Goal: Obtain resource: Obtain resource

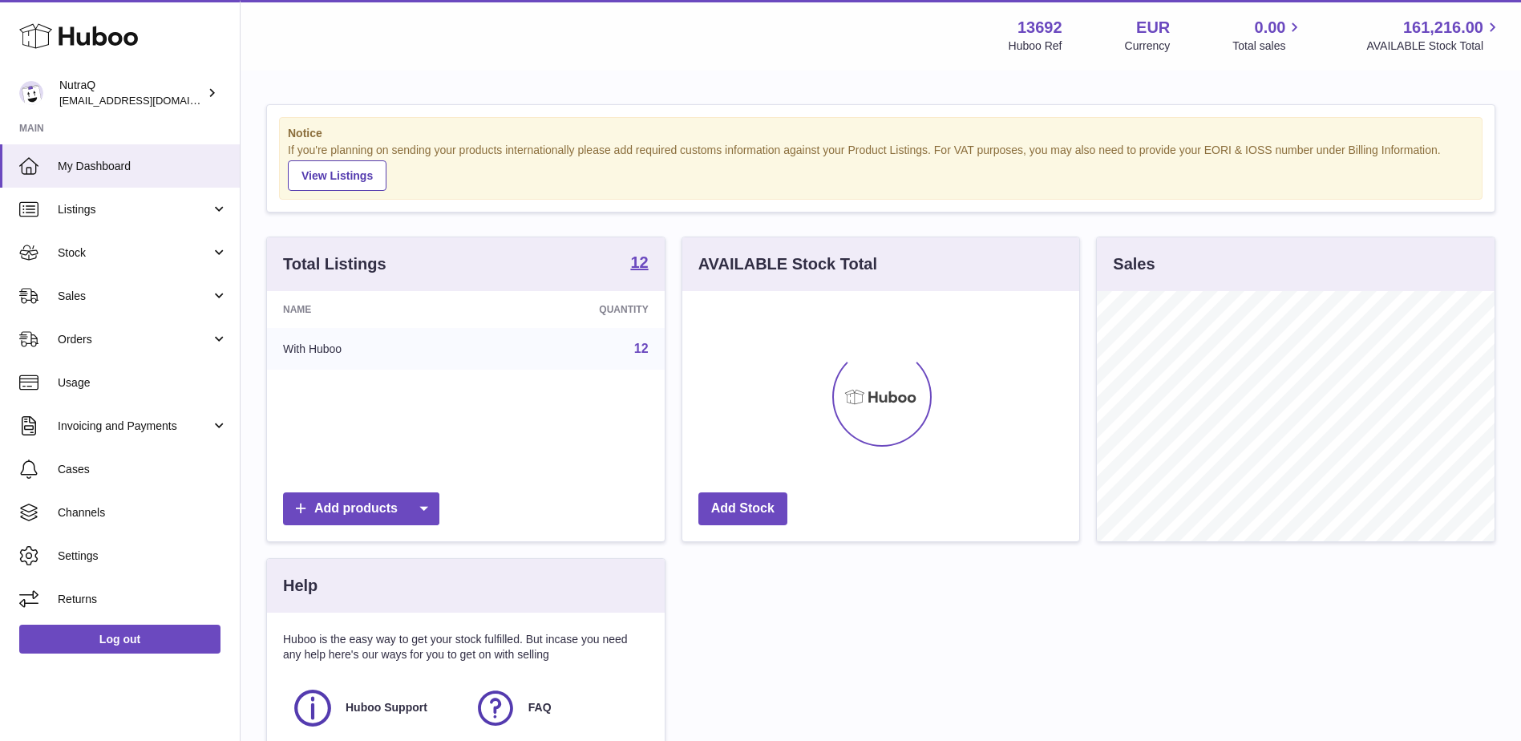
scroll to position [250, 397]
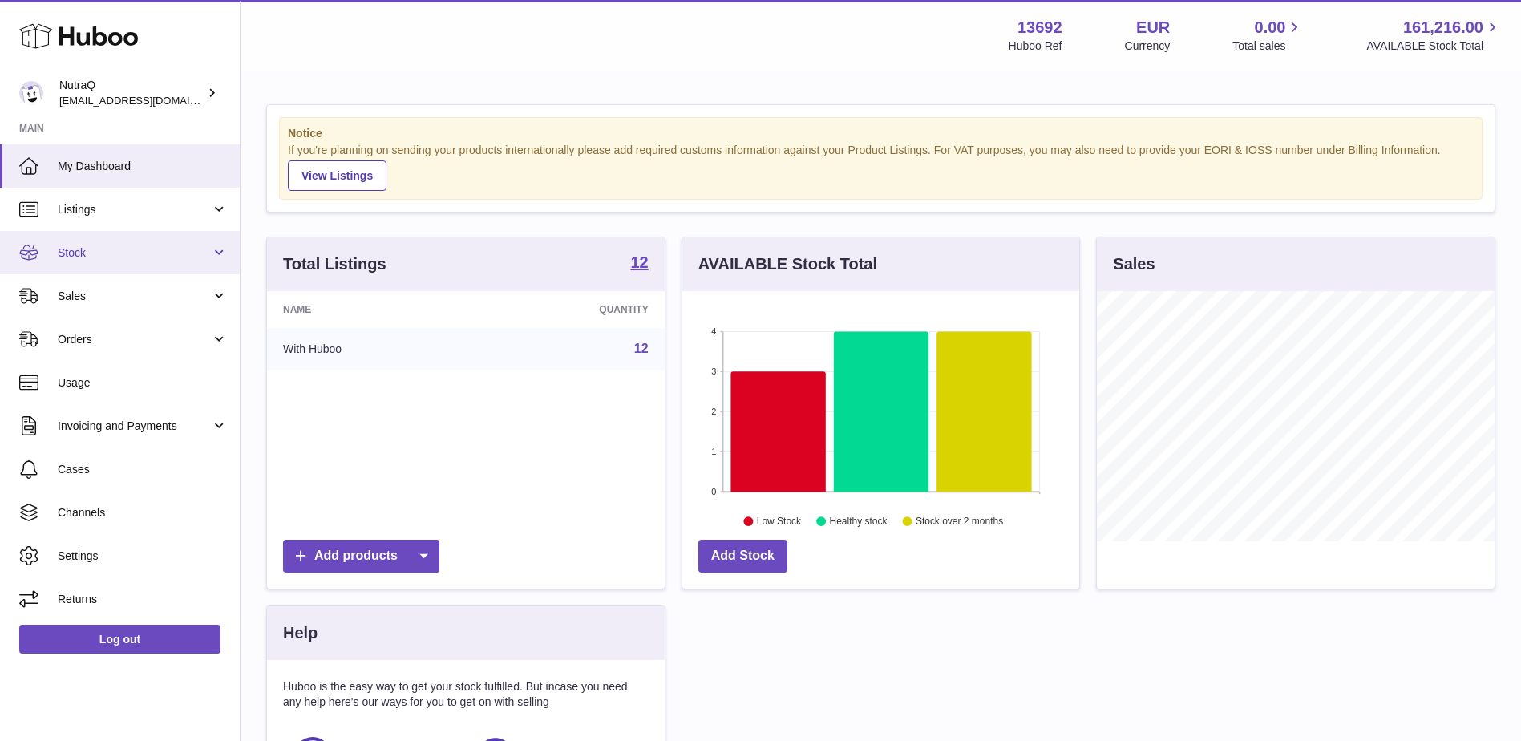
click at [121, 260] on span "Stock" at bounding box center [134, 252] width 153 height 15
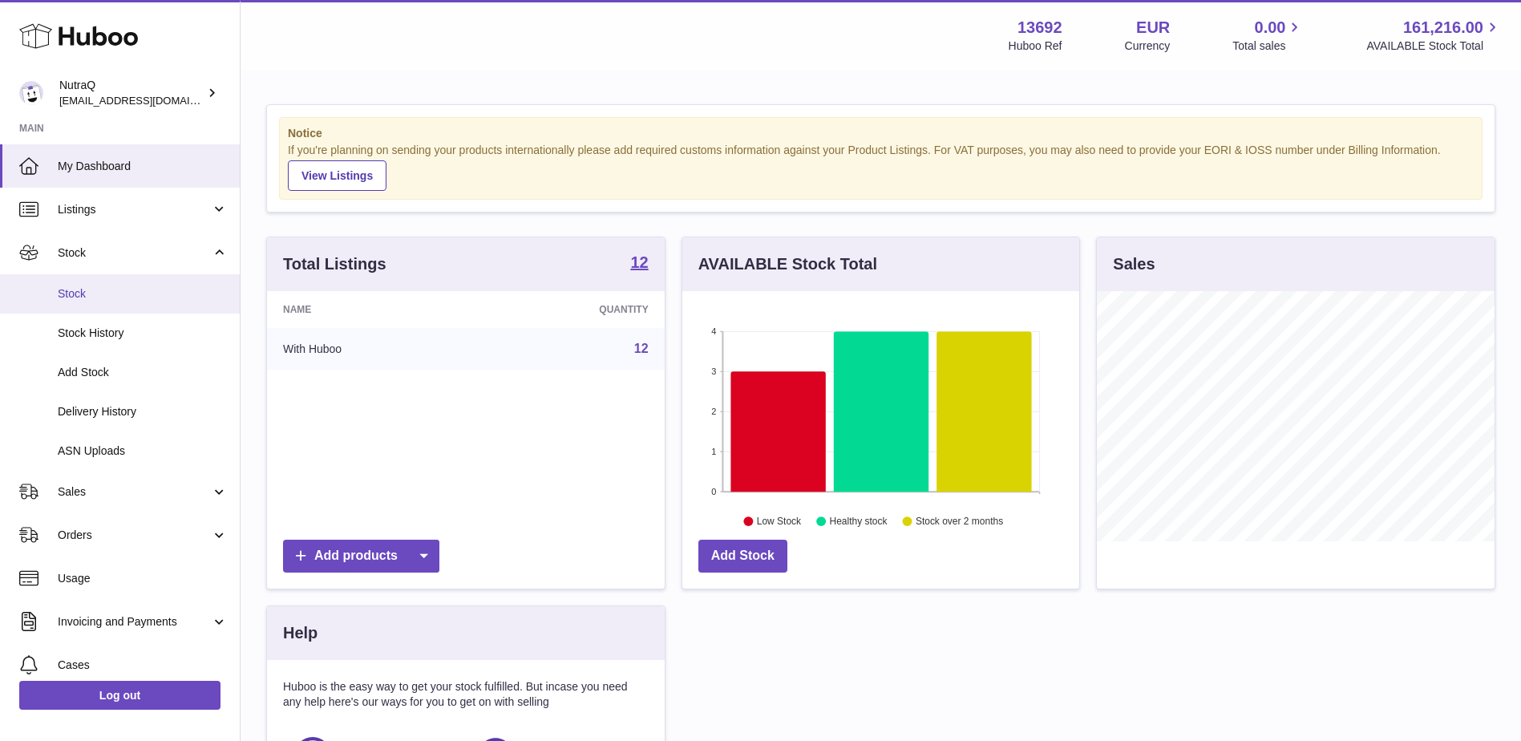
click at [109, 298] on span "Stock" at bounding box center [143, 293] width 170 height 15
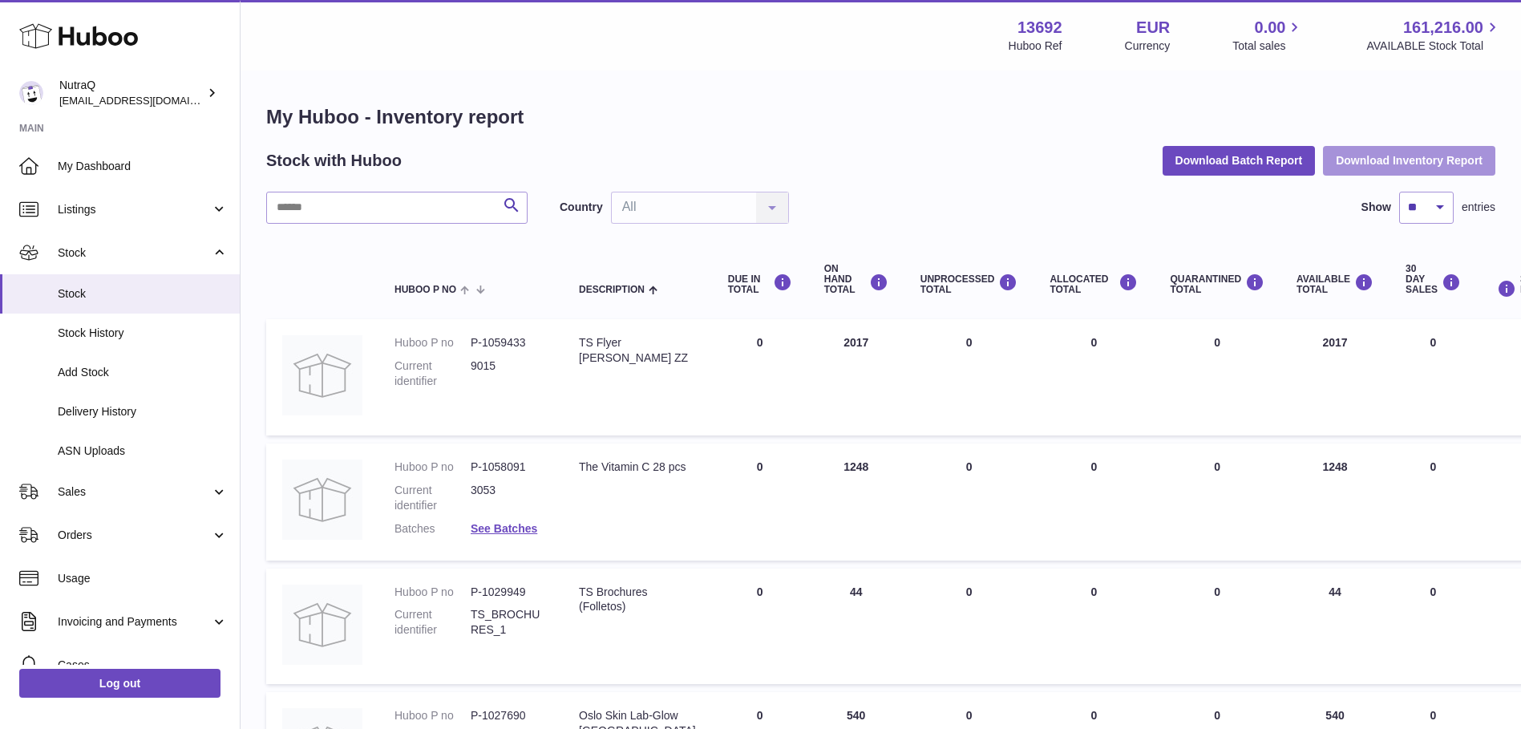
click at [1395, 159] on button "Download Inventory Report" at bounding box center [1409, 160] width 172 height 29
click at [74, 299] on span "Stock" at bounding box center [143, 293] width 170 height 15
click at [115, 298] on span "Stock" at bounding box center [143, 293] width 170 height 15
click at [115, 295] on span "Stock" at bounding box center [143, 293] width 170 height 15
click at [1392, 156] on button "Download Inventory Report" at bounding box center [1409, 160] width 172 height 29
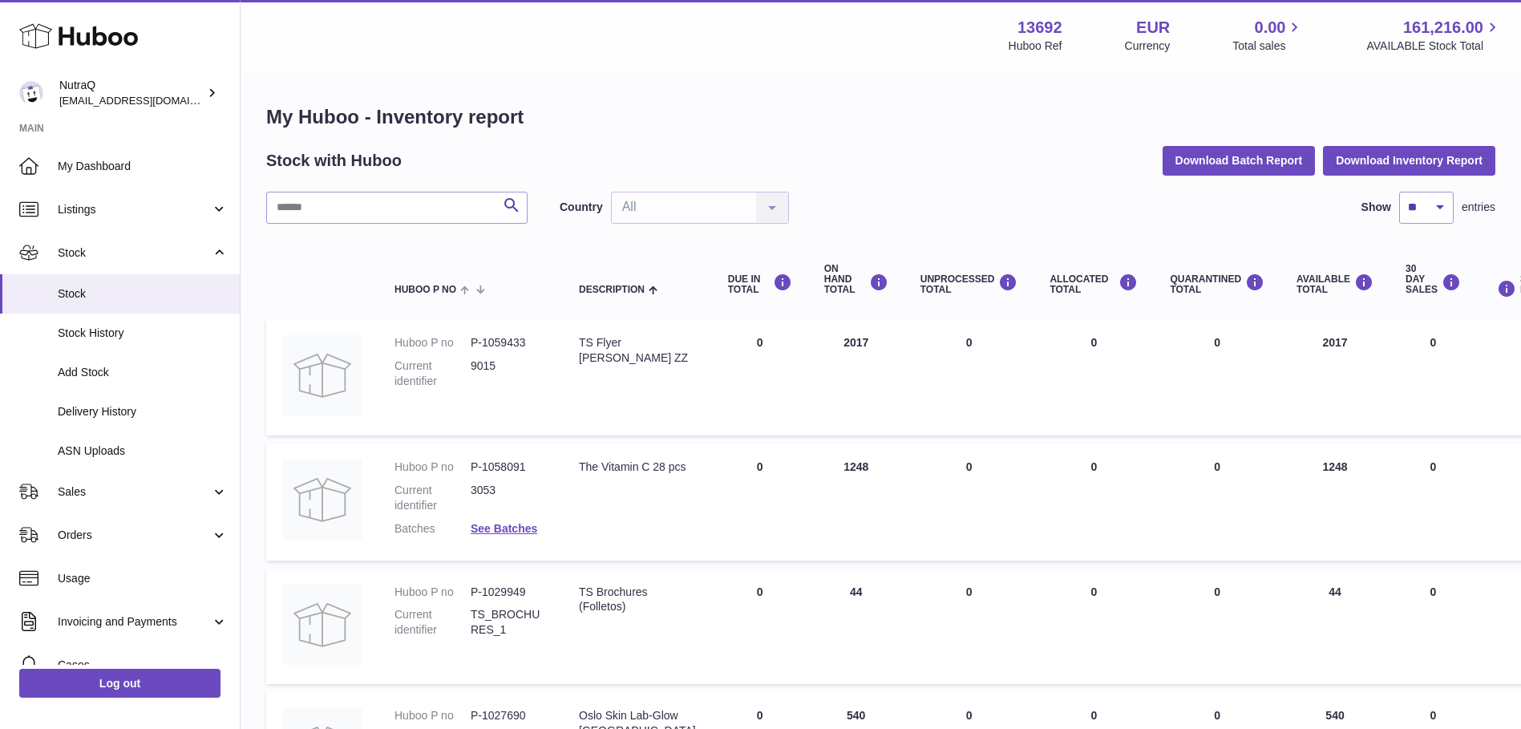
drag, startPoint x: 904, startPoint y: 119, endPoint x: 917, endPoint y: 164, distance: 46.2
click at [904, 120] on h1 "My Huboo - Inventory report" at bounding box center [880, 117] width 1229 height 26
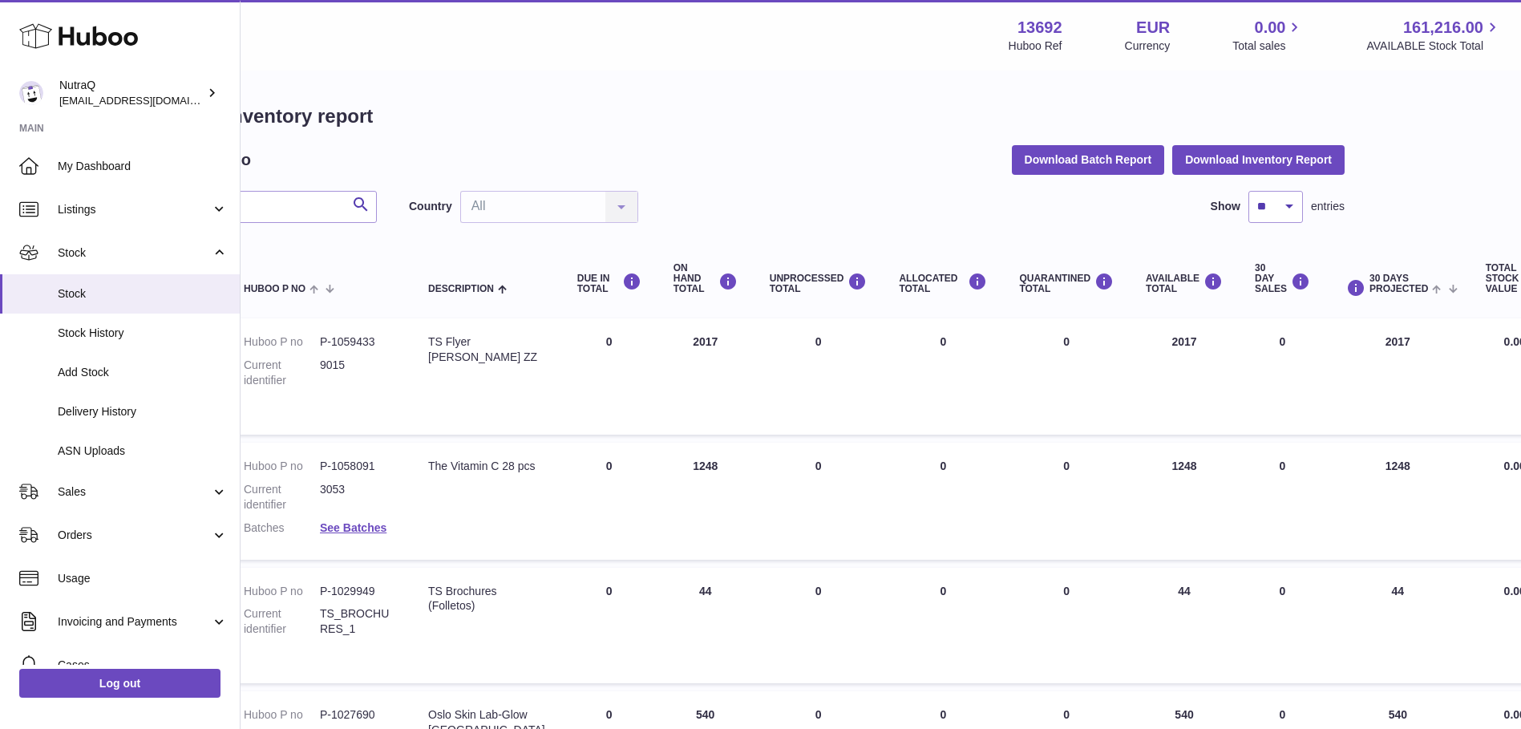
scroll to position [0, 151]
drag, startPoint x: 427, startPoint y: 342, endPoint x: 502, endPoint y: 358, distance: 76.3
click at [502, 358] on td "Description TS Flyer [PERSON_NAME] ZZ" at bounding box center [486, 377] width 149 height 116
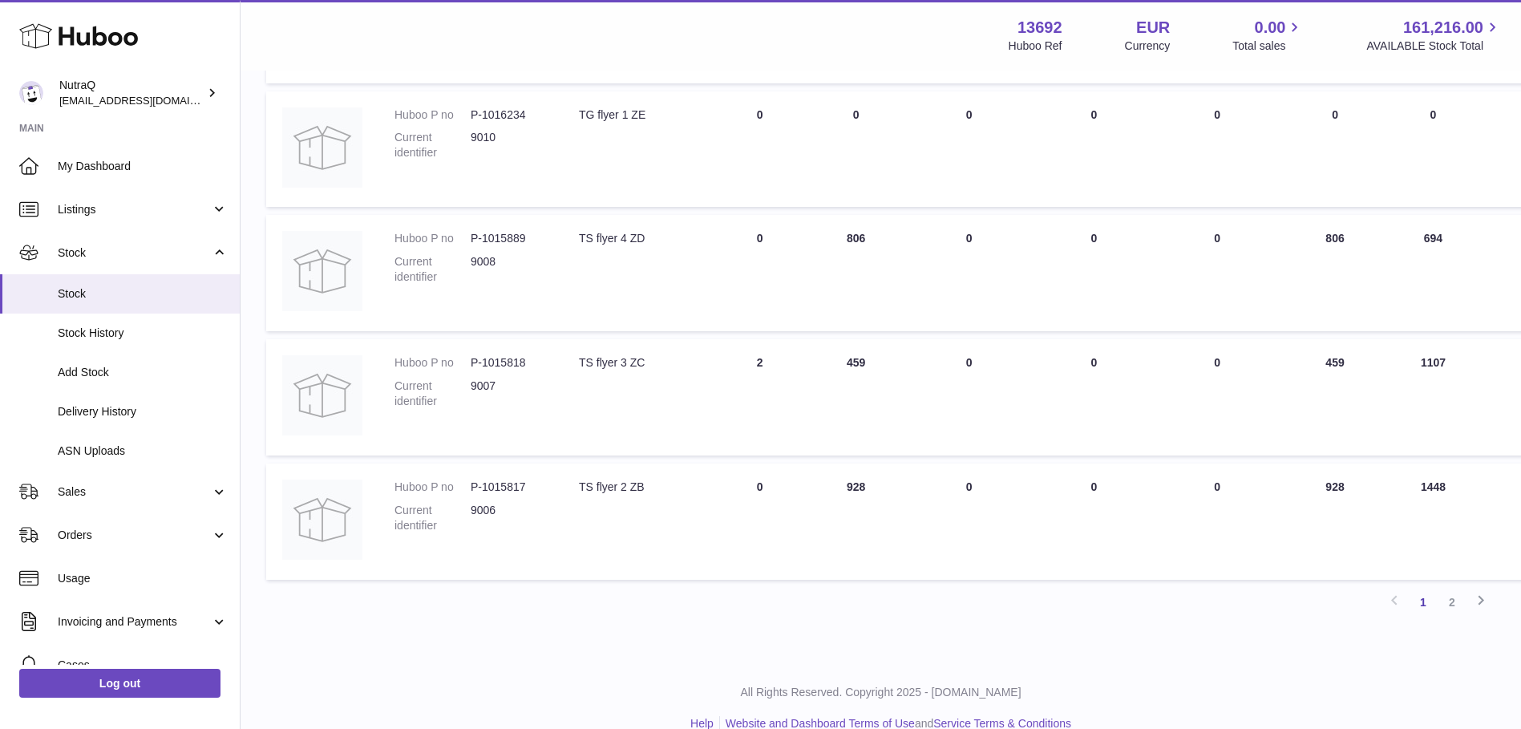
scroll to position [1001, 0]
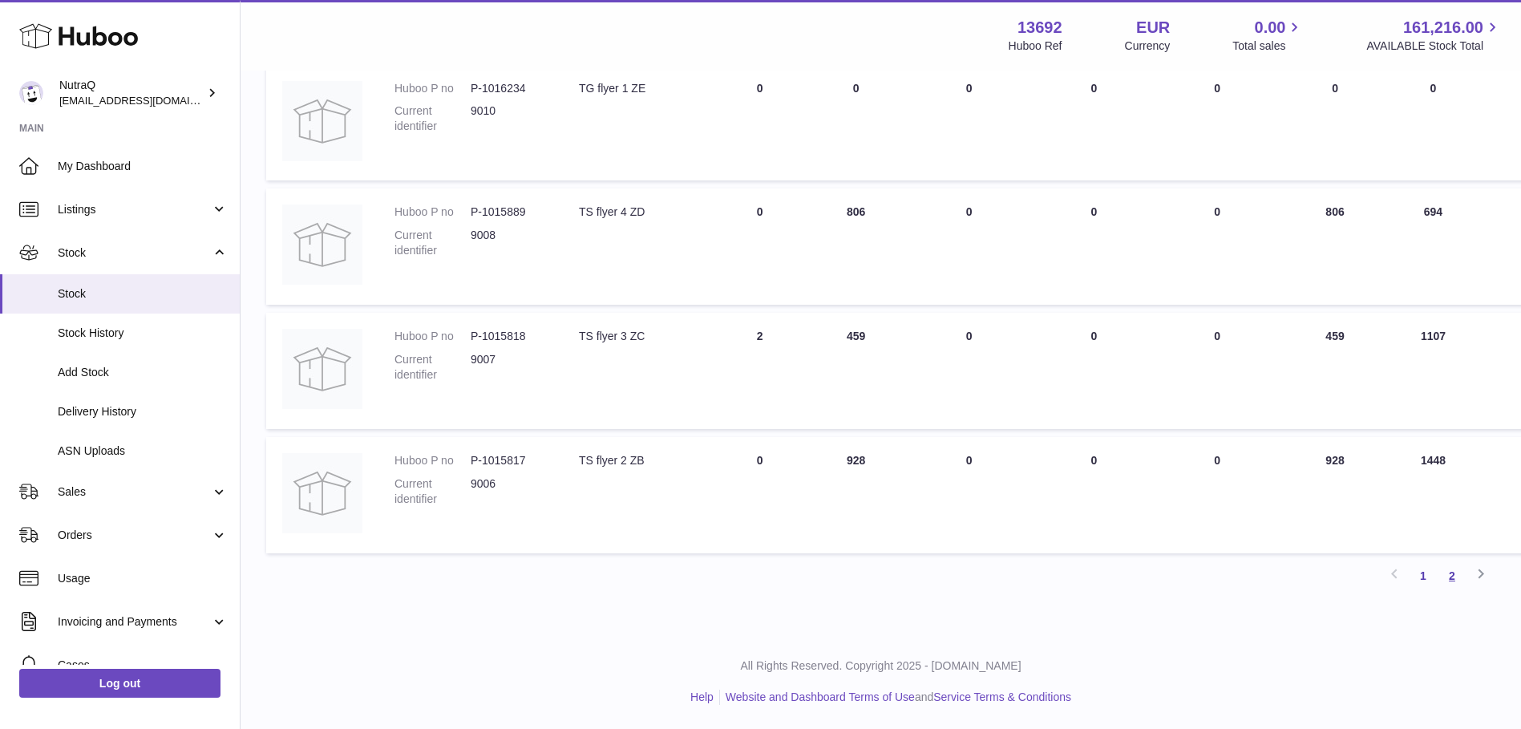
click at [1456, 575] on link "2" at bounding box center [1452, 575] width 29 height 29
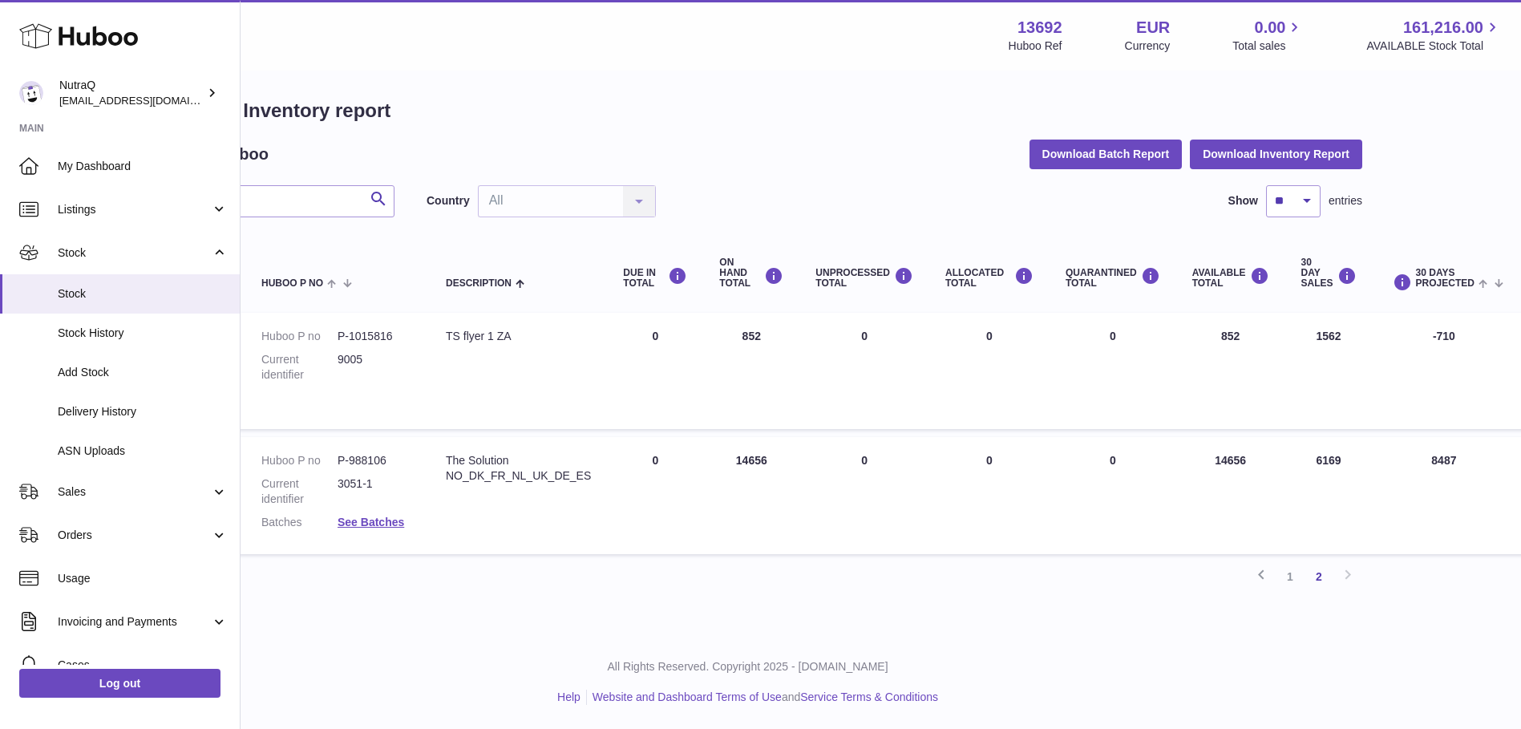
scroll to position [12, 278]
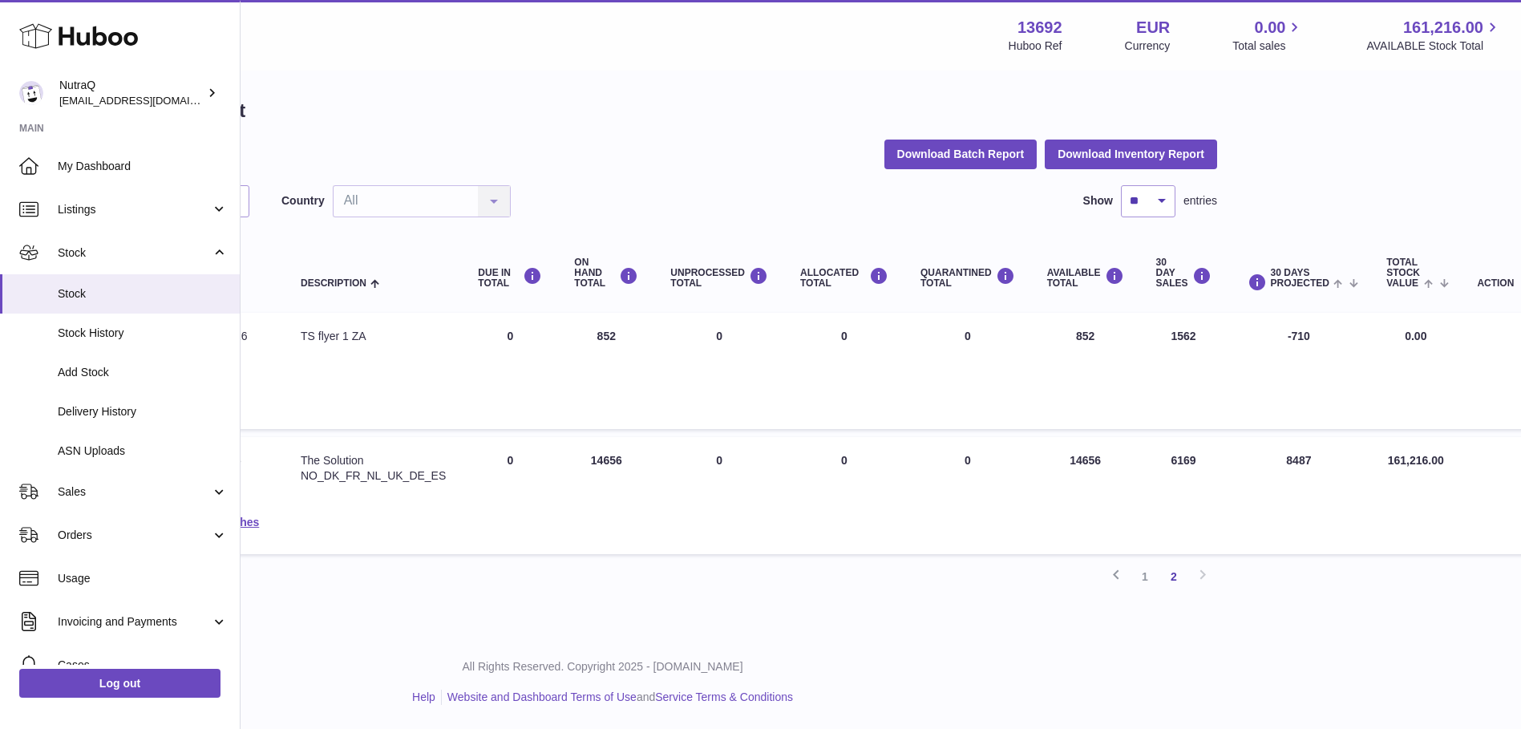
click at [1140, 569] on link "1" at bounding box center [1144, 576] width 29 height 29
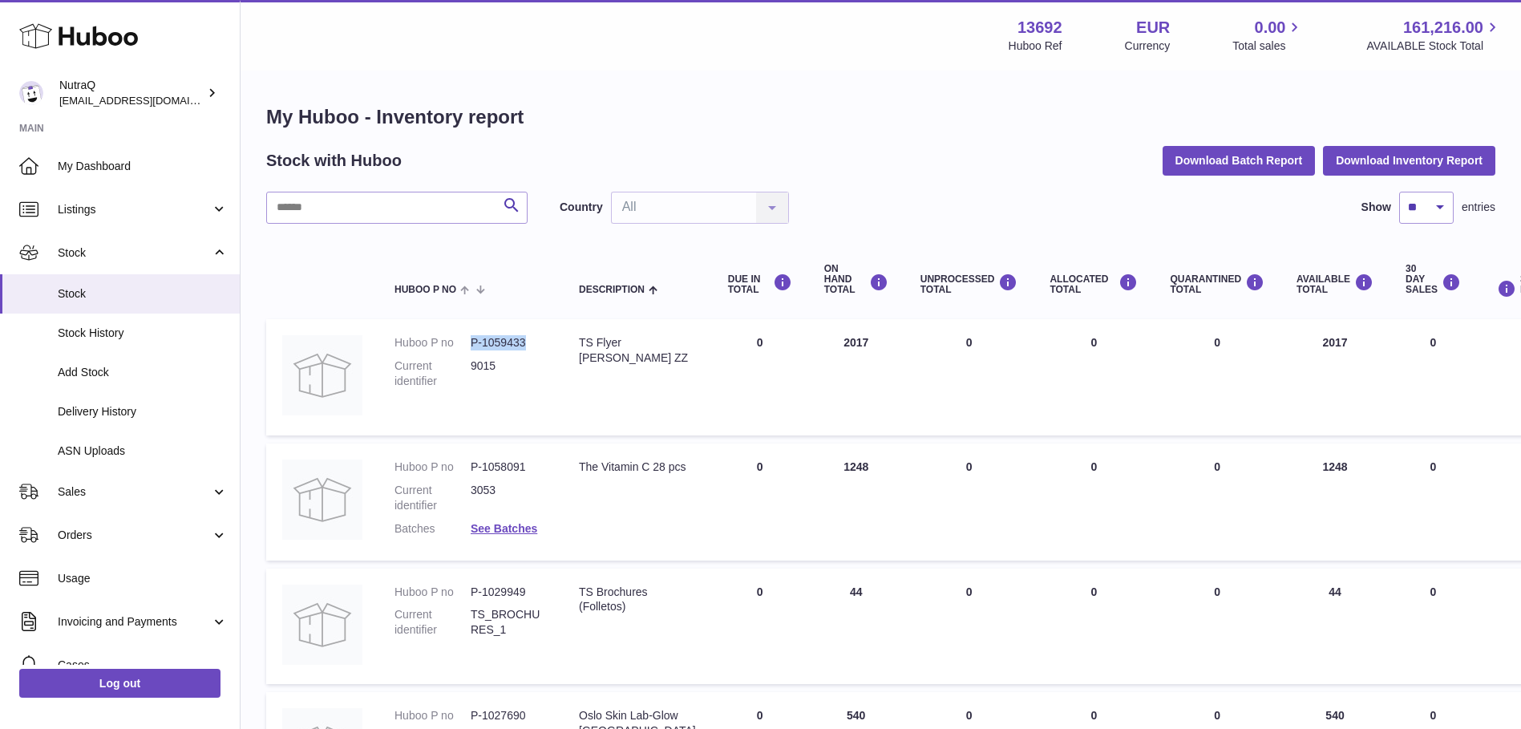
drag, startPoint x: 471, startPoint y: 344, endPoint x: 530, endPoint y: 350, distance: 58.8
click at [530, 350] on dd "P-1059433" at bounding box center [509, 342] width 76 height 15
copy dd "P-1059433"
drag, startPoint x: 578, startPoint y: 342, endPoint x: 636, endPoint y: 358, distance: 59.9
click at [636, 358] on td "Description TS Flyer [PERSON_NAME] ZZ" at bounding box center [637, 377] width 149 height 116
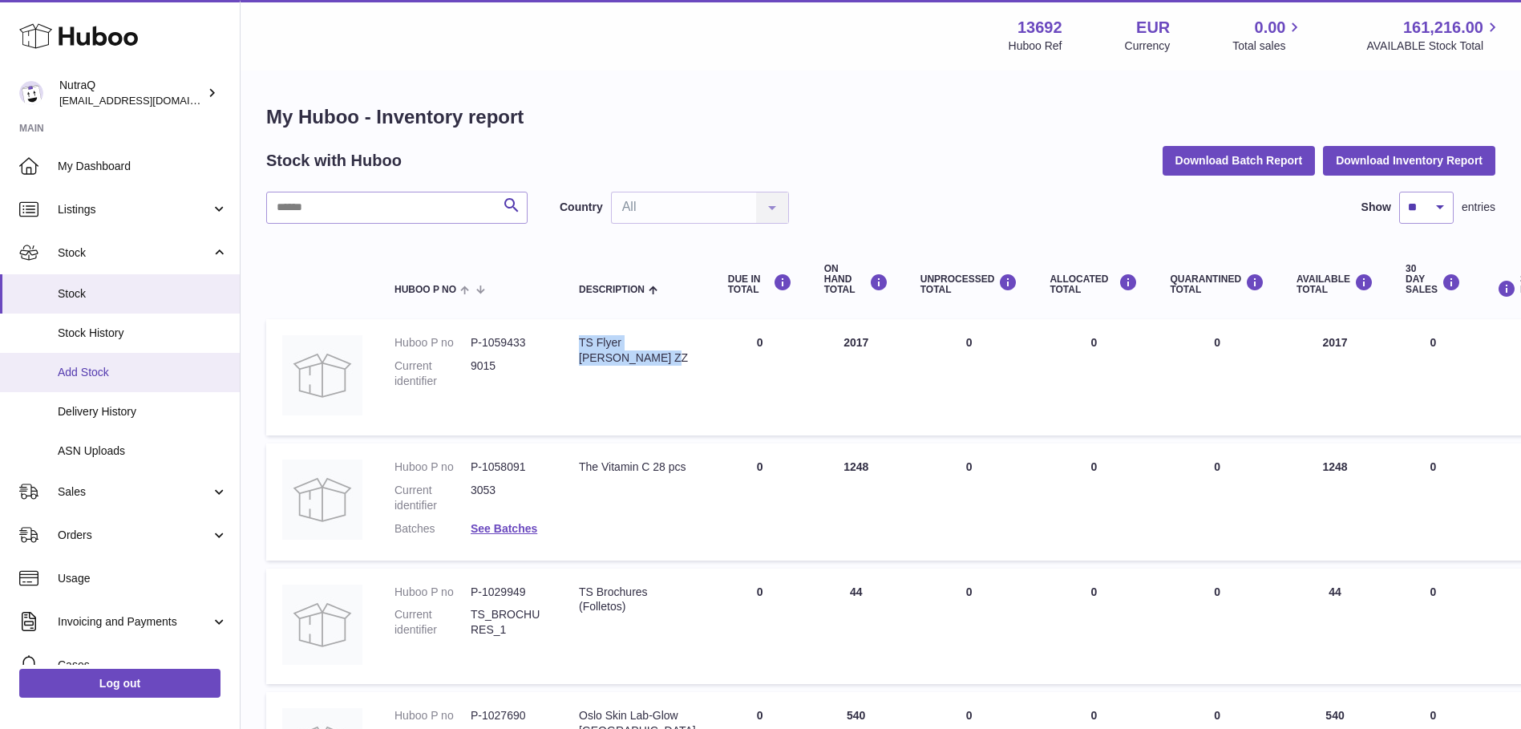
copy div "TS Flyer [PERSON_NAME] ZZ"
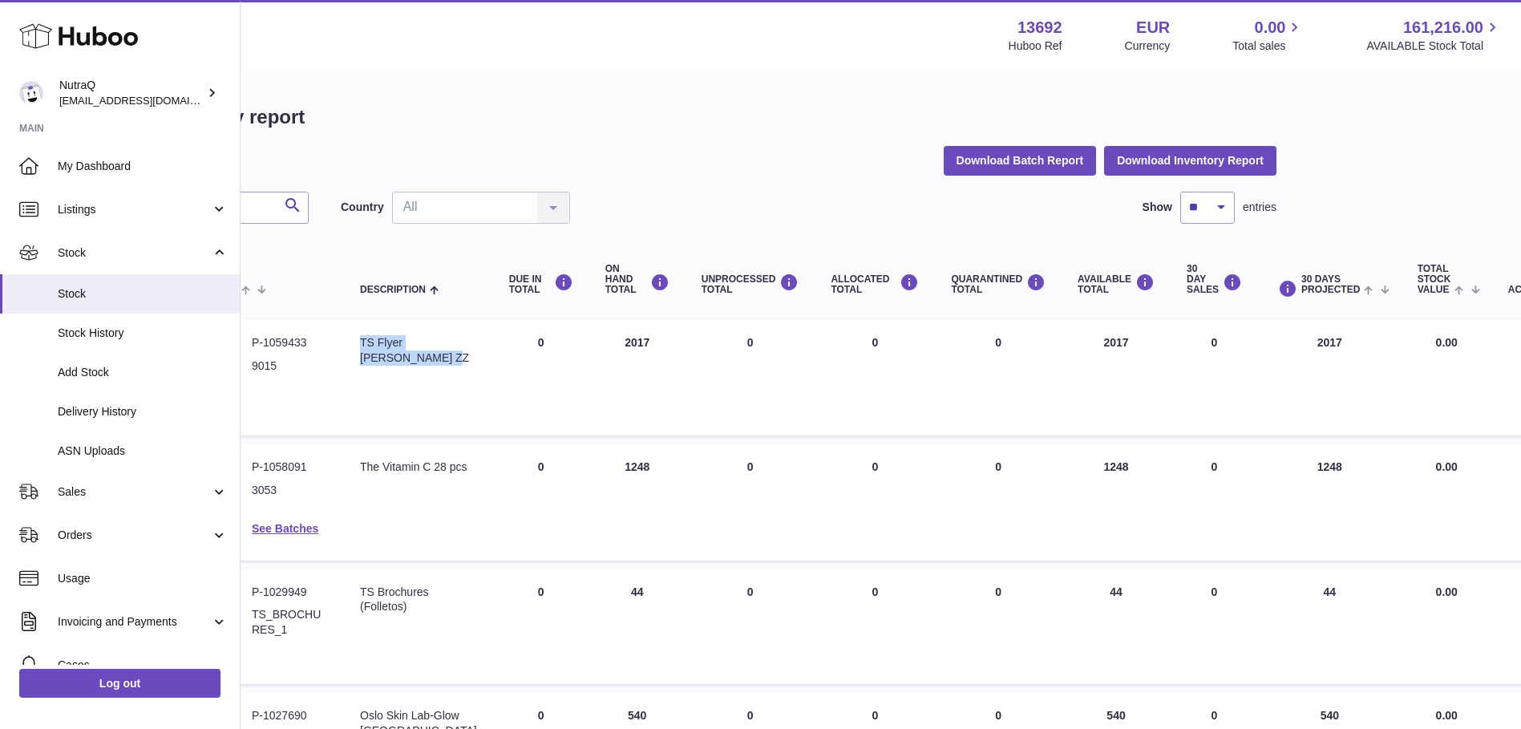
scroll to position [0, 223]
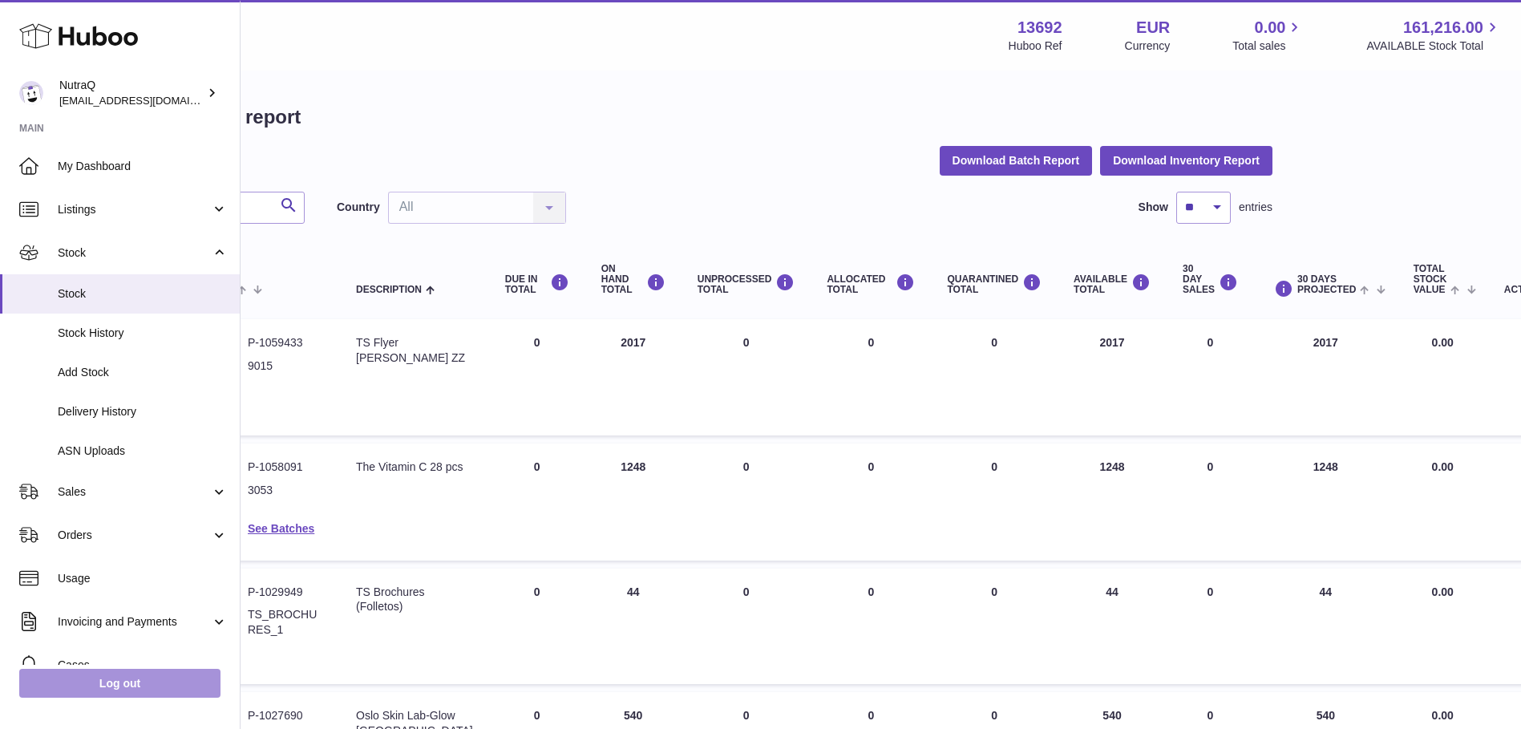
click at [135, 695] on link "Log out" at bounding box center [119, 683] width 201 height 29
